Goal: Navigation & Orientation: Find specific page/section

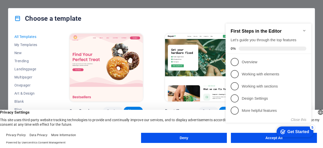
click div "checkmark Get Started 5 First Steps in the Editor Let's guide you through the t…"
click at [184, 87] on img at bounding box center [201, 68] width 73 height 68
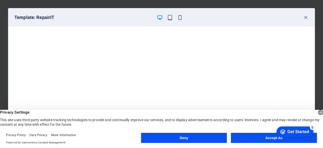
click at [176, 18] on div at bounding box center [170, 17] width 26 height 6
click at [304, 15] on icon "button" at bounding box center [306, 18] width 6 height 6
